Goal: Information Seeking & Learning: Learn about a topic

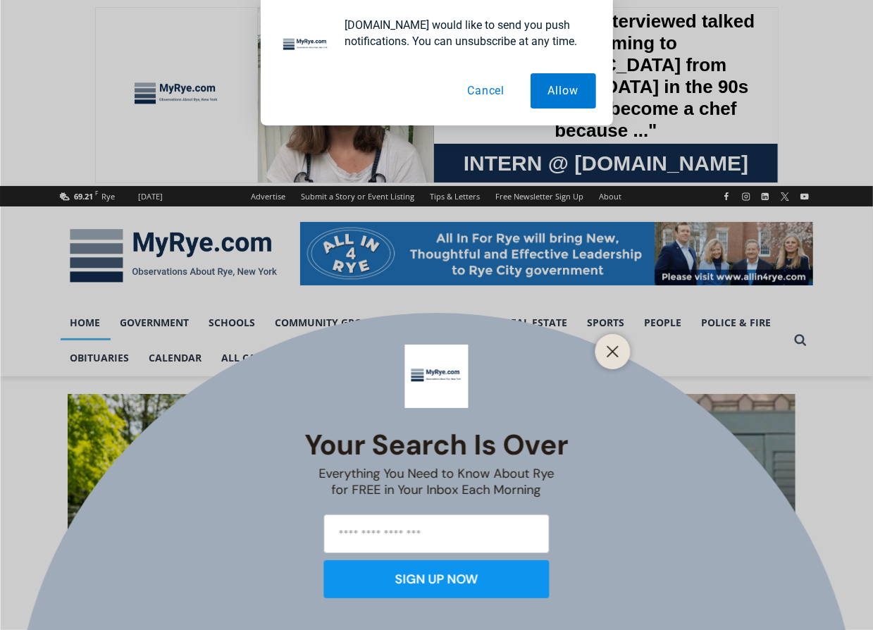
click at [494, 91] on button "Cancel" at bounding box center [485, 90] width 73 height 35
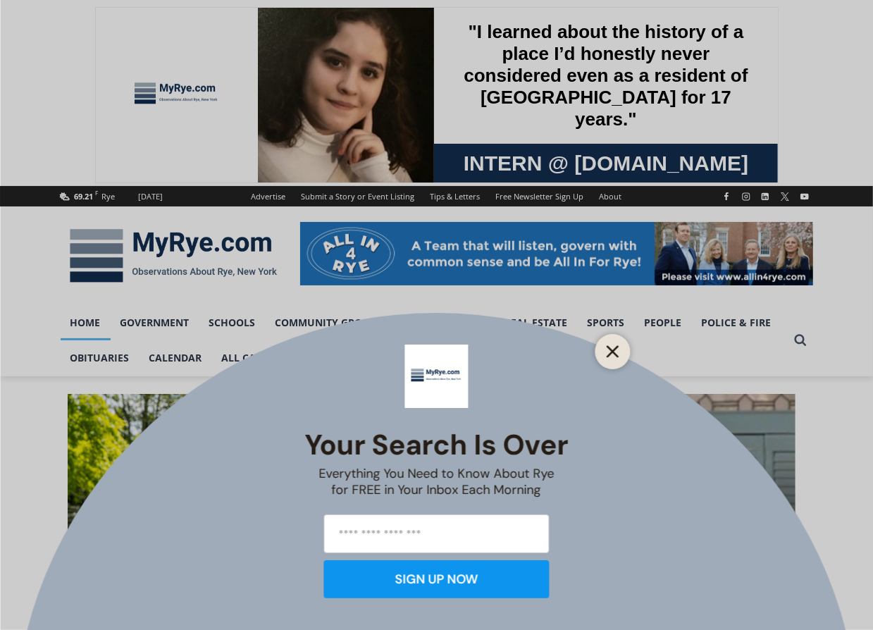
click at [609, 345] on icon "Close" at bounding box center [612, 351] width 13 height 13
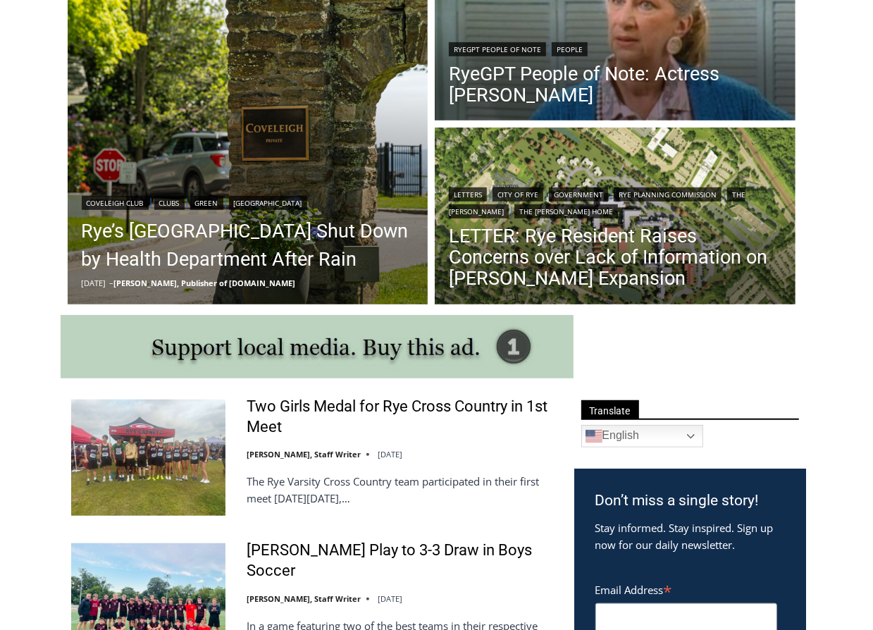
scroll to position [192, 0]
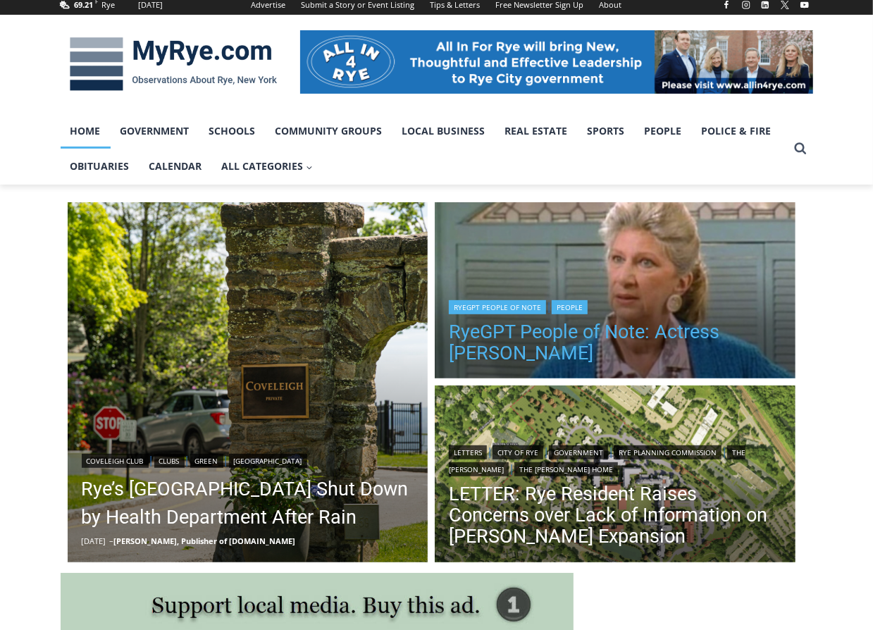
click at [554, 332] on link "RyeGPT People of Note: Actress [PERSON_NAME]" at bounding box center [615, 342] width 332 height 42
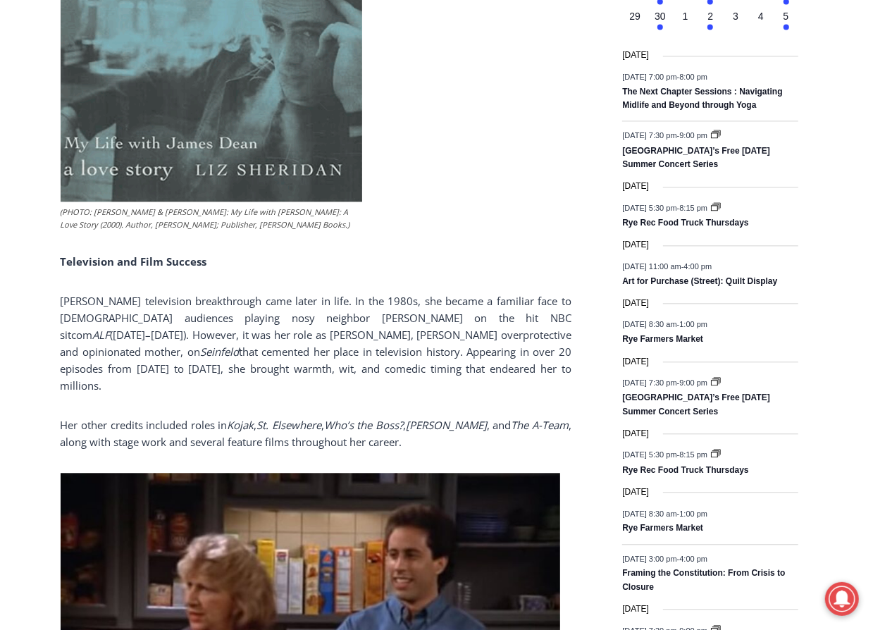
scroll to position [1854, 0]
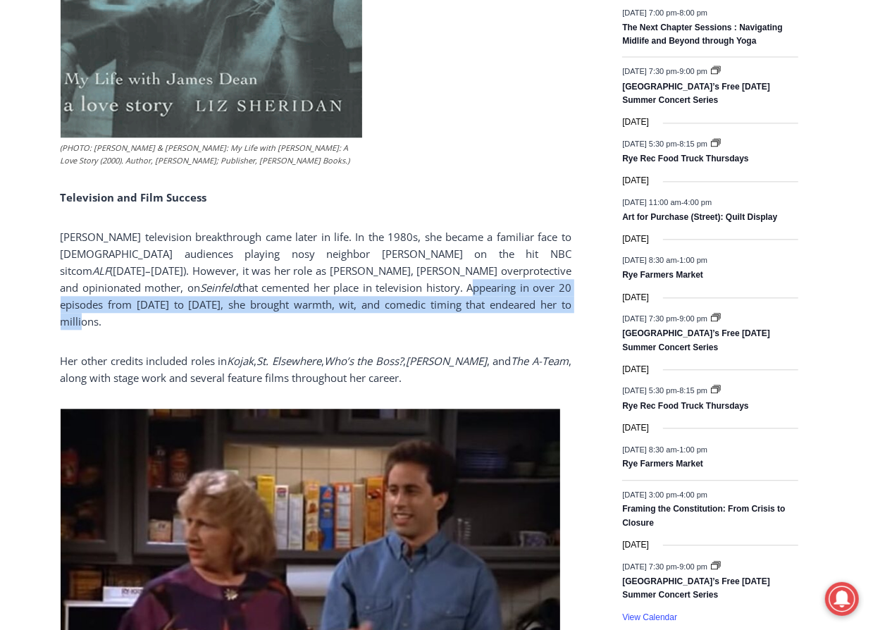
drag, startPoint x: 328, startPoint y: 236, endPoint x: 429, endPoint y: 251, distance: 102.5
click at [429, 280] on span "that cemented her place in television history. Appearing in over 20 episodes fr…" at bounding box center [316, 304] width 511 height 48
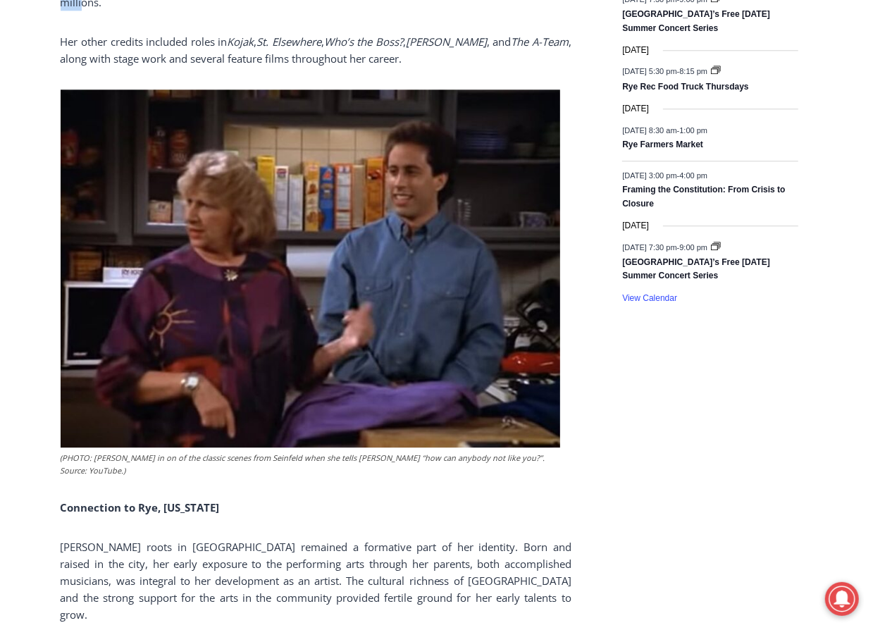
scroll to position [2238, 0]
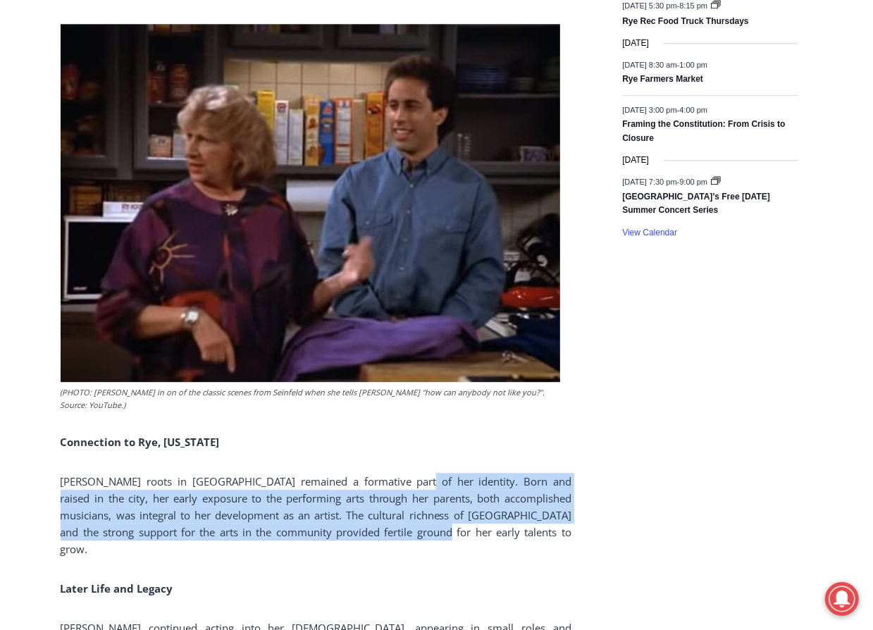
drag, startPoint x: 385, startPoint y: 396, endPoint x: 390, endPoint y: 447, distance: 51.0
click at [390, 473] on p "Sheridan’s roots in Rye remained a formative part of her identity. Born and rai…" at bounding box center [316, 515] width 511 height 85
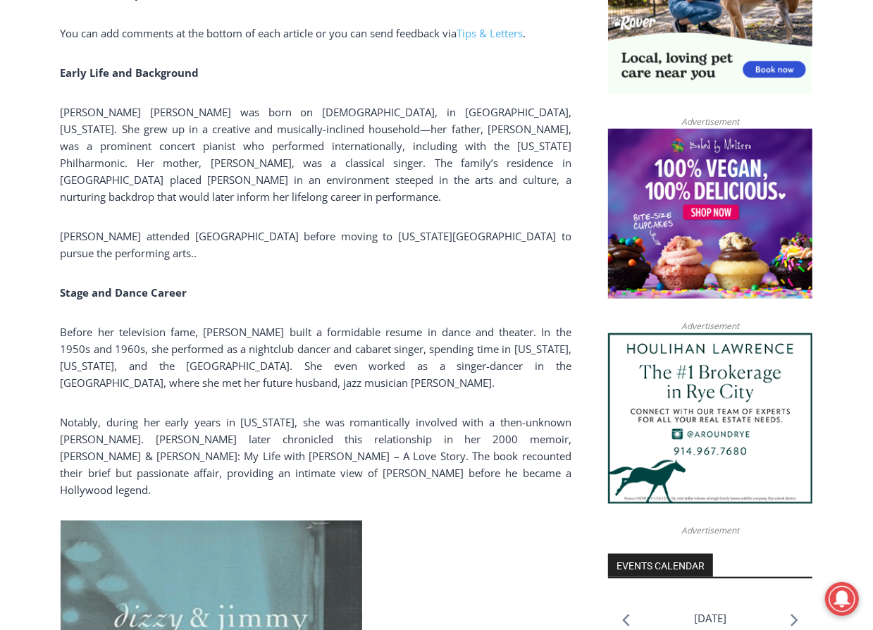
scroll to position [958, 0]
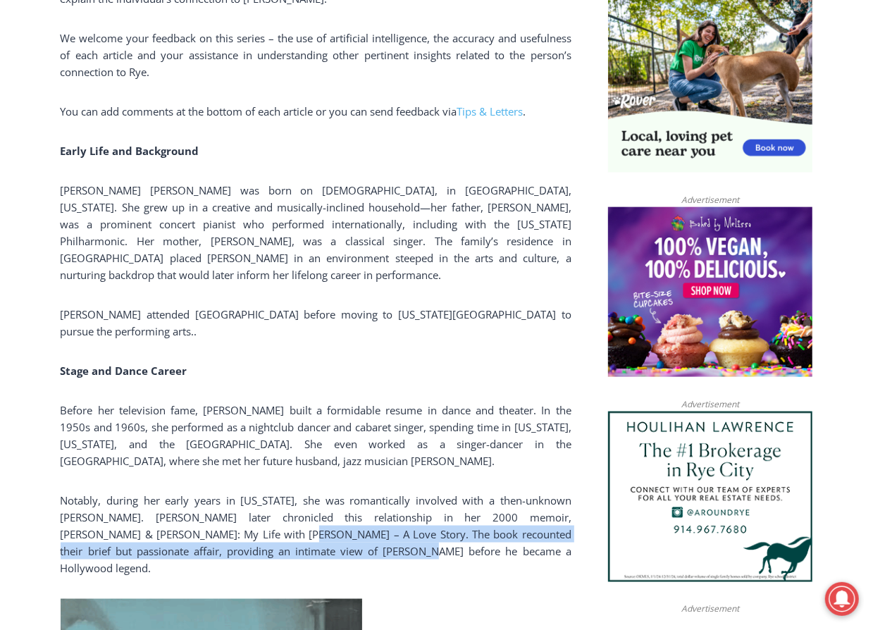
drag, startPoint x: 168, startPoint y: 492, endPoint x: 266, endPoint y: 510, distance: 100.2
click at [266, 510] on p "Notably, during her early years in New York, she was romantically involved with…" at bounding box center [316, 534] width 511 height 85
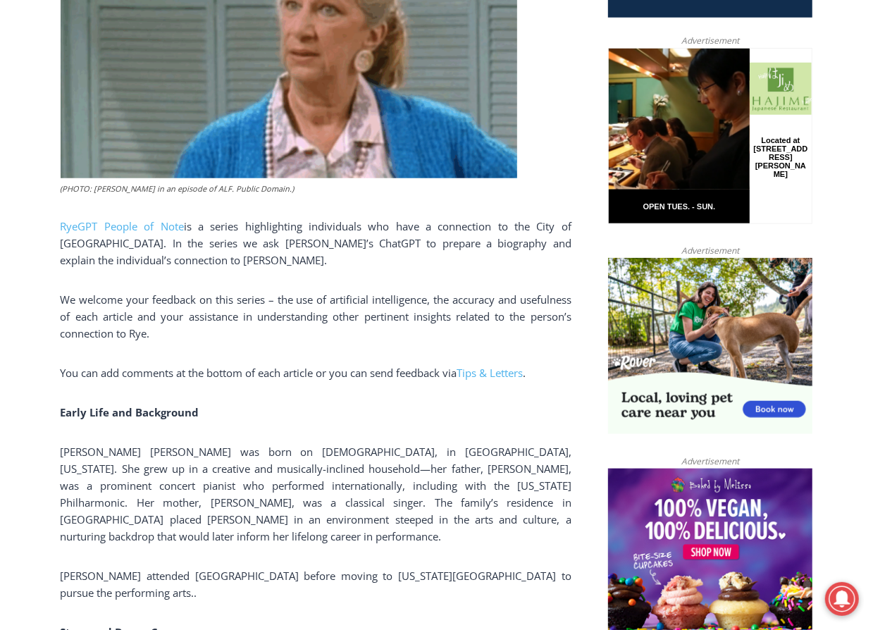
scroll to position [766, 0]
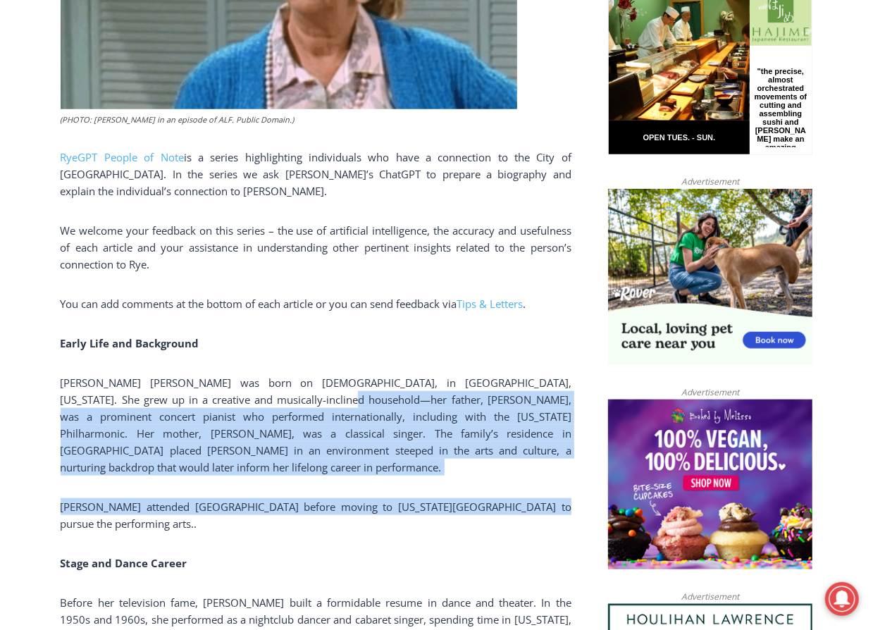
drag, startPoint x: 287, startPoint y: 394, endPoint x: 515, endPoint y: 497, distance: 250.6
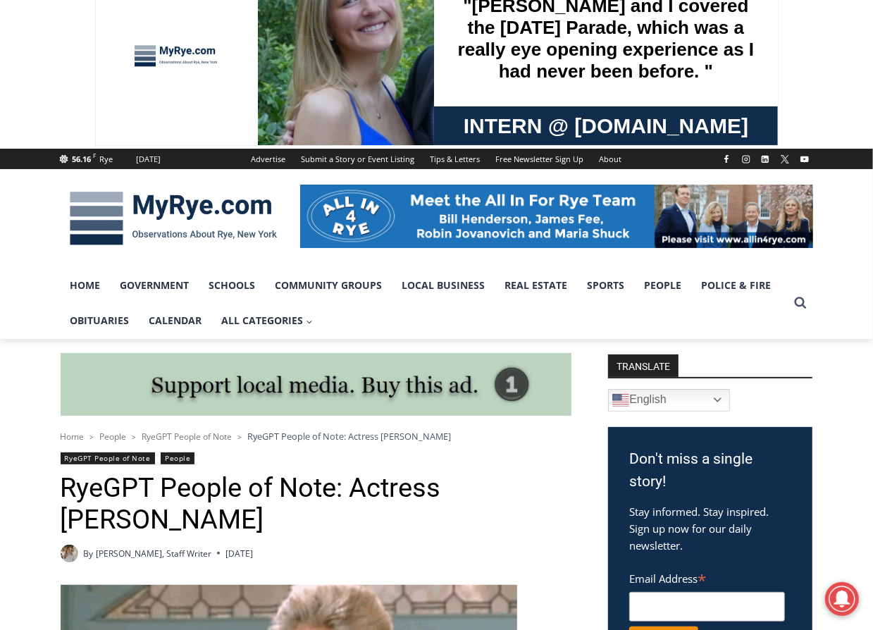
scroll to position [0, 0]
